Goal: Task Accomplishment & Management: Use online tool/utility

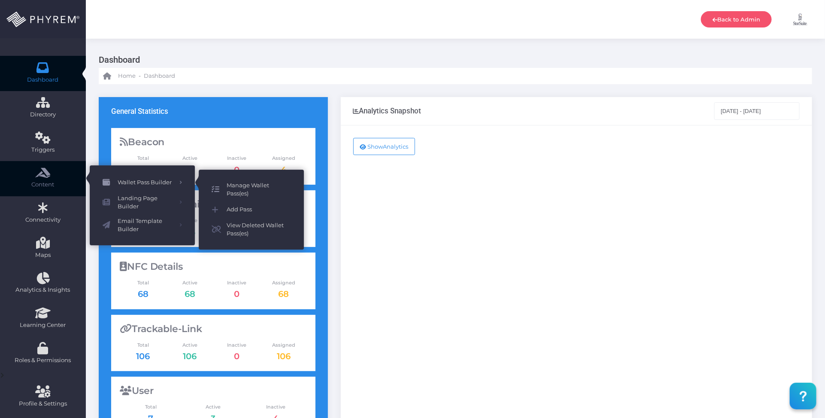
click at [249, 184] on span "Manage Wallet Pass(es)" at bounding box center [259, 189] width 64 height 17
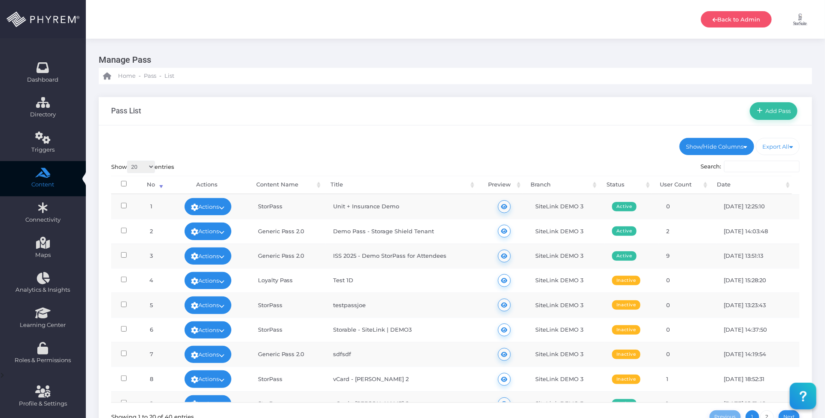
click at [748, 167] on input "Search:" at bounding box center [762, 167] width 76 height 12
paste input "Standard Pass - Sub Field CTA"
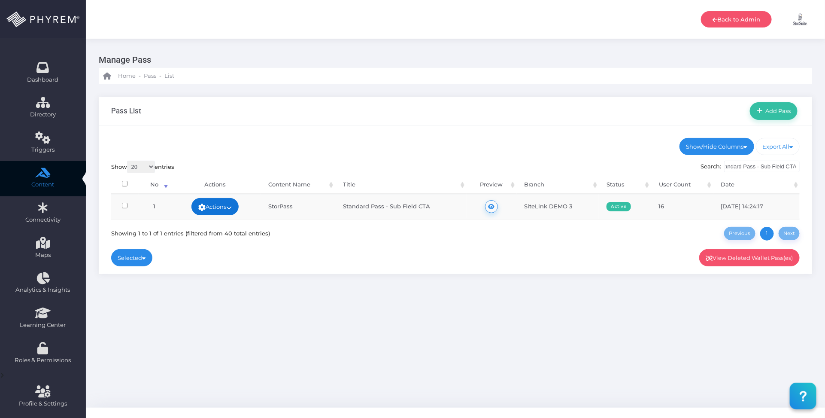
type input "Standard Pass - Sub Field CTA"
click at [232, 207] on icon at bounding box center [229, 207] width 6 height 0
click at [405, 359] on div "Manage Pass Home - Pass - List Pass List Add Pass" at bounding box center [455, 223] width 739 height 369
click at [716, 13] on link "Back to Admin" at bounding box center [736, 19] width 71 height 16
